Goal: Task Accomplishment & Management: Manage account settings

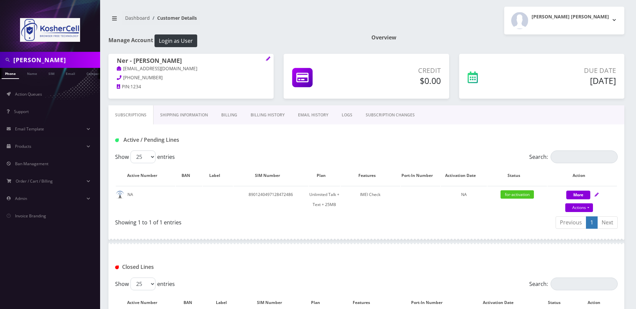
click at [557, 112] on div "Subscriptions Shipping Information Billing Billing History EMAIL HISTORY LOGS S…" at bounding box center [367, 114] width 516 height 19
click at [52, 63] on input "[PERSON_NAME]" at bounding box center [55, 59] width 85 height 13
click at [51, 63] on input "goldstein" at bounding box center [55, 59] width 85 height 13
paste input "8454222618"
type input "8454222618"
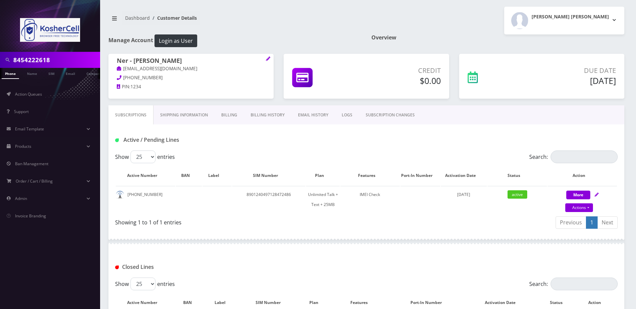
click at [9, 74] on link "Phone" at bounding box center [10, 73] width 17 height 11
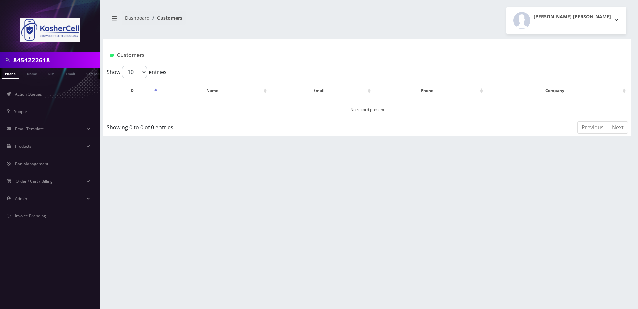
click at [51, 61] on input "8454222618" at bounding box center [55, 59] width 85 height 13
click at [58, 57] on input "8454222618" at bounding box center [55, 59] width 85 height 13
click at [26, 77] on link "Name" at bounding box center [32, 73] width 17 height 11
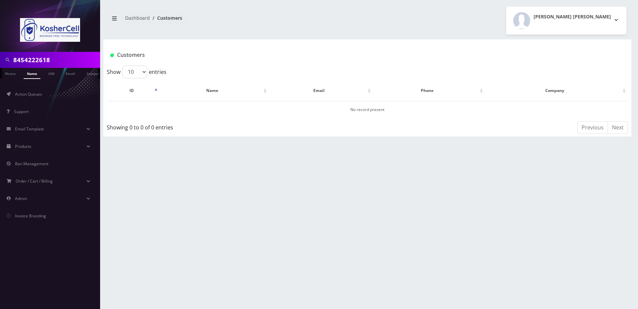
click at [65, 65] on input "8454222618" at bounding box center [55, 59] width 85 height 13
type input "moradian"
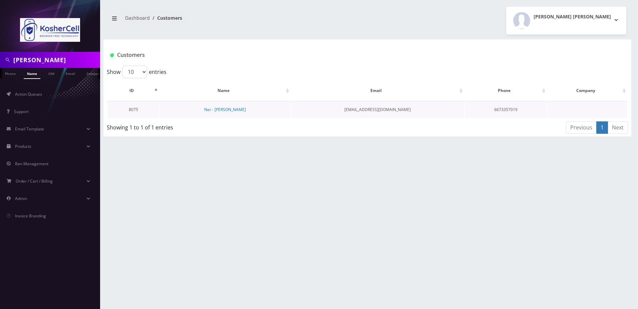
scroll to position [0, 3]
click at [216, 110] on link "Ner - [PERSON_NAME]" at bounding box center [225, 110] width 42 height 6
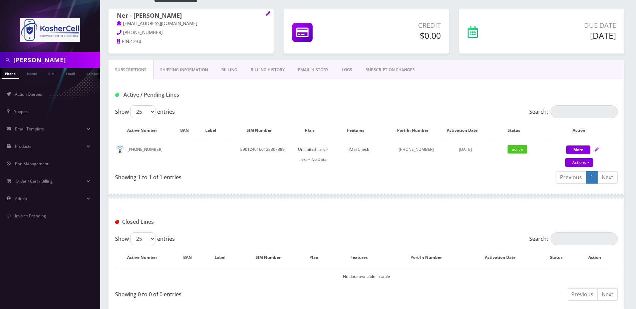
scroll to position [33, 0]
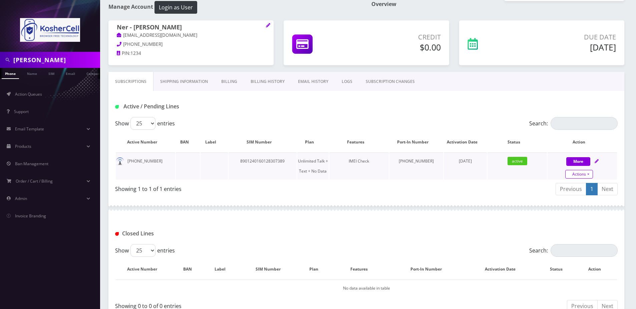
click at [571, 174] on link "Actions" at bounding box center [580, 174] width 28 height 9
select select "363"
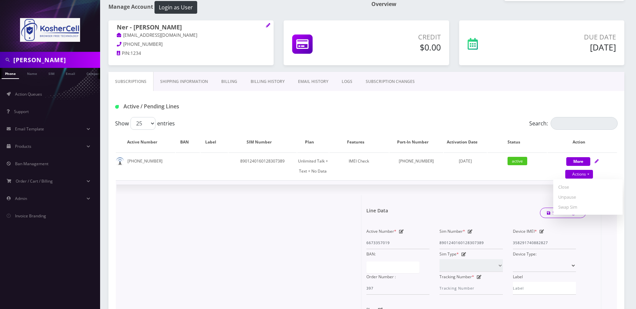
click at [464, 207] on div "Line Data Save Changes" at bounding box center [477, 213] width 230 height 20
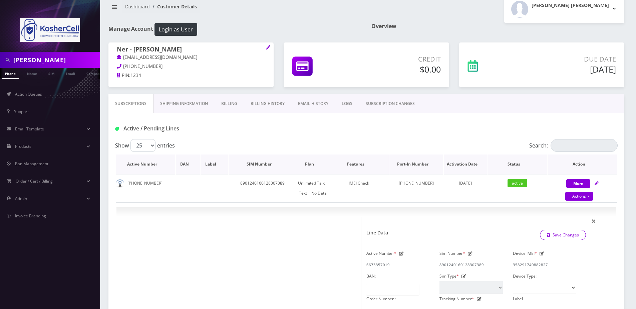
scroll to position [0, 0]
